Goal: Find specific page/section: Find specific page/section

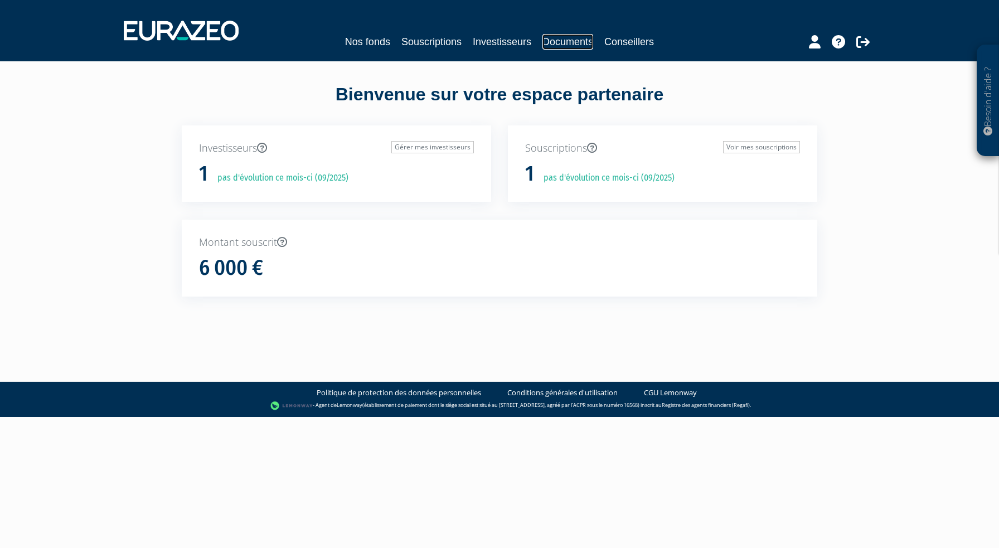
click at [578, 42] on link "Documents" at bounding box center [567, 42] width 51 height 16
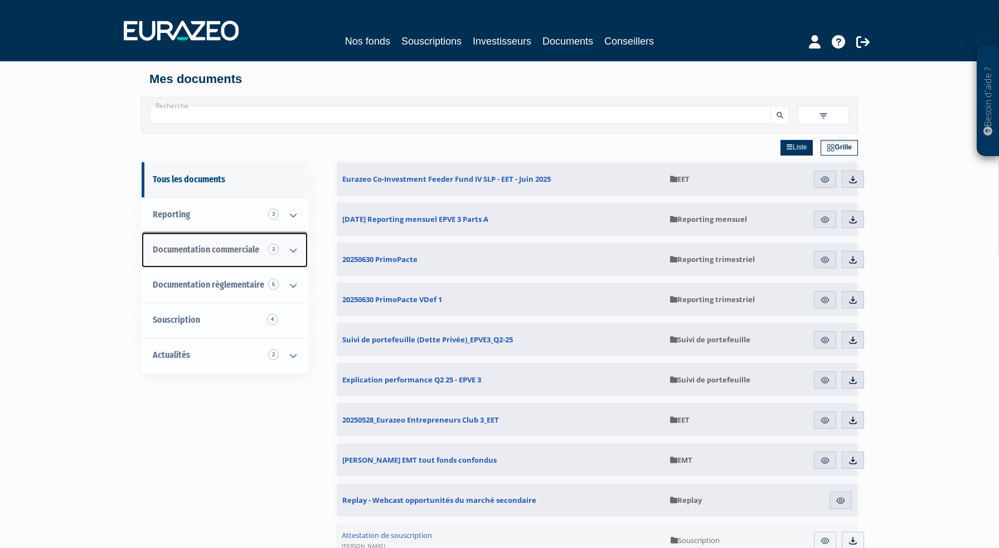
click at [218, 250] on span "Documentation commerciale 3" at bounding box center [206, 249] width 106 height 11
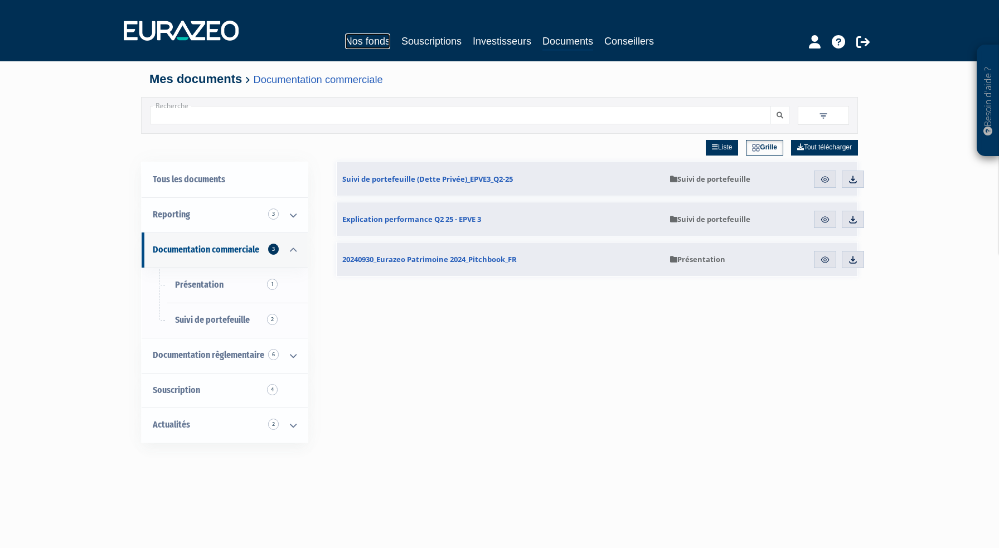
click at [372, 40] on link "Nos fonds" at bounding box center [367, 41] width 45 height 16
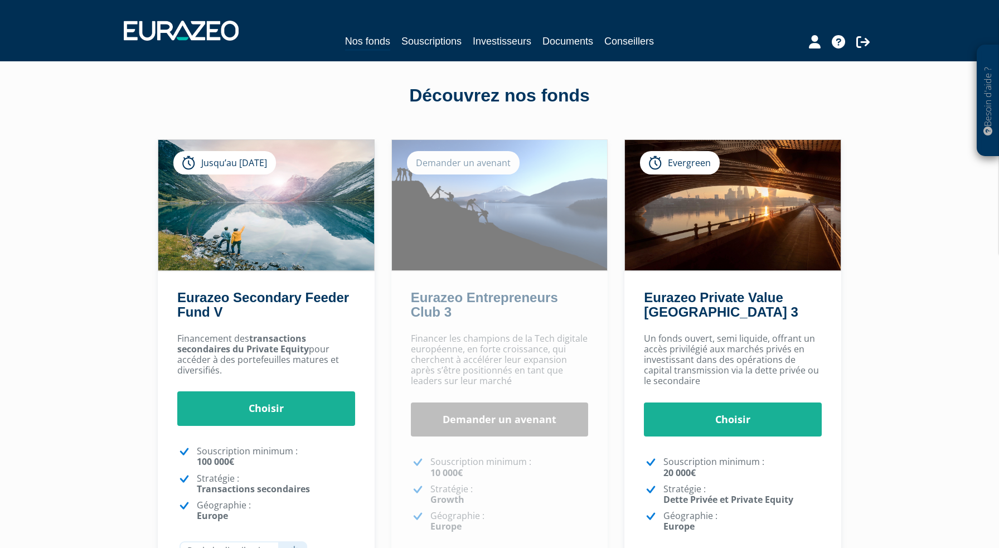
scroll to position [6, 0]
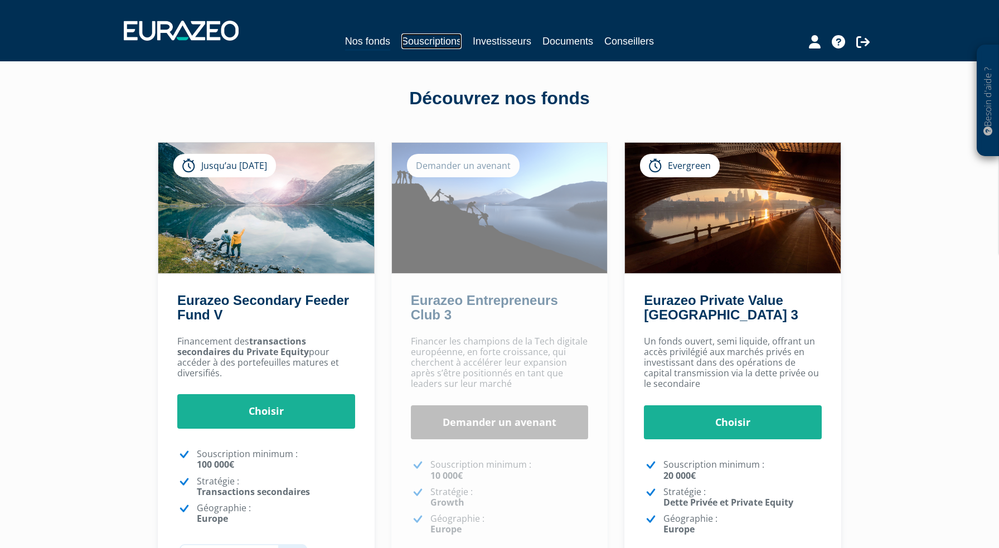
click at [429, 38] on link "Souscriptions" at bounding box center [431, 41] width 60 height 16
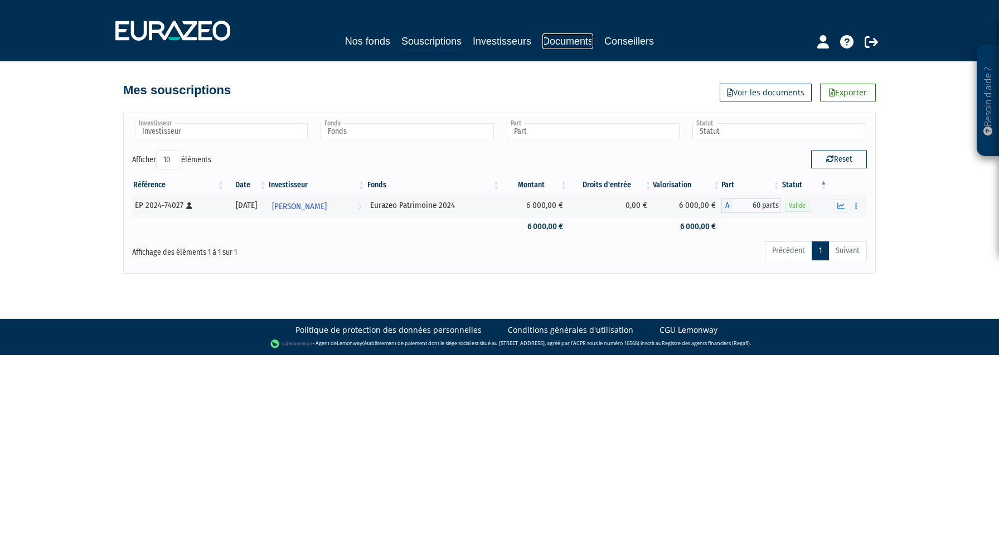
click at [553, 36] on link "Documents" at bounding box center [567, 41] width 51 height 16
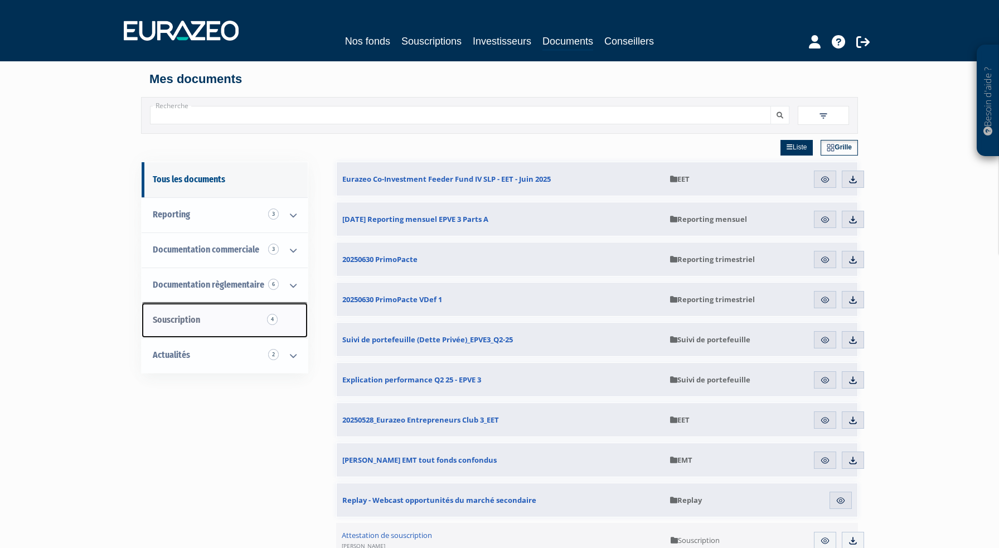
click at [231, 321] on link "Souscription 4" at bounding box center [225, 320] width 166 height 35
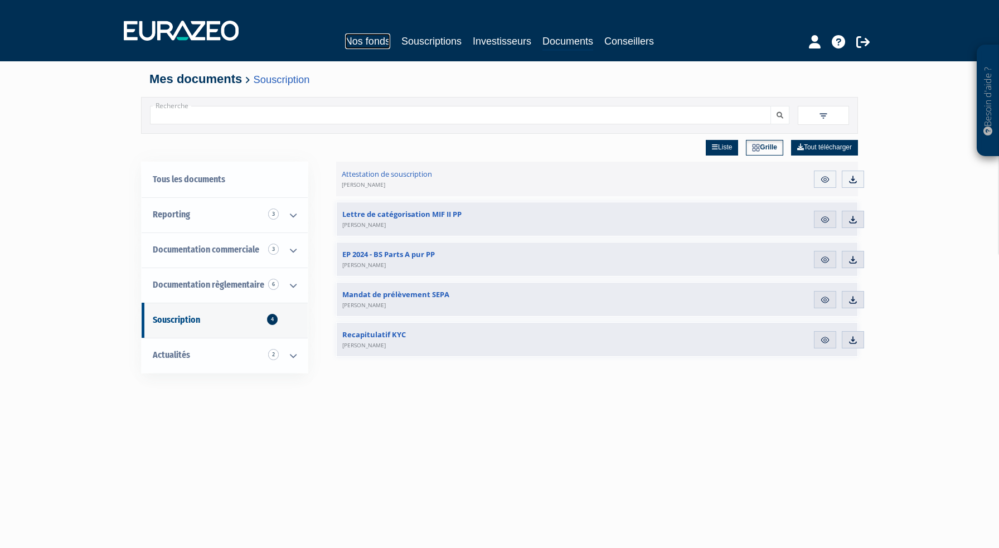
click at [358, 44] on link "Nos fonds" at bounding box center [367, 41] width 45 height 16
